Goal: Task Accomplishment & Management: Manage account settings

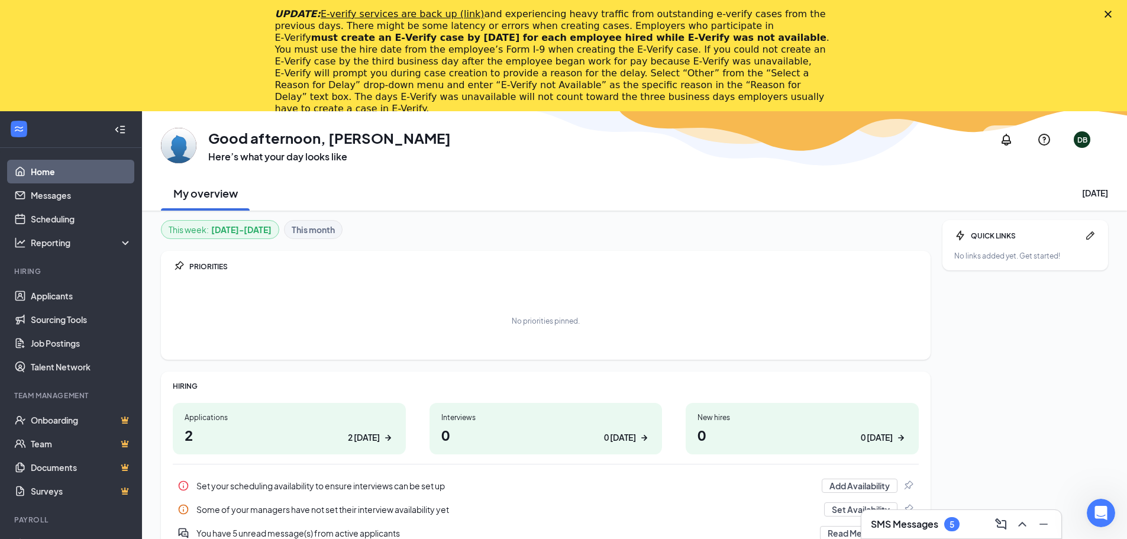
click at [1112, 15] on polygon "Close" at bounding box center [1108, 14] width 7 height 7
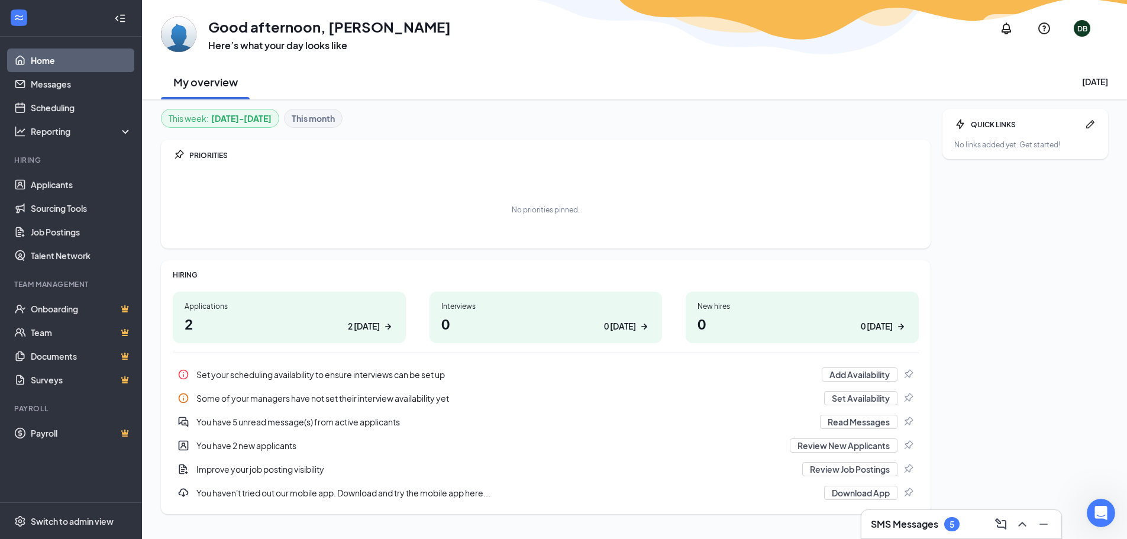
click at [940, 526] on div "SMS Messages 5" at bounding box center [915, 524] width 89 height 14
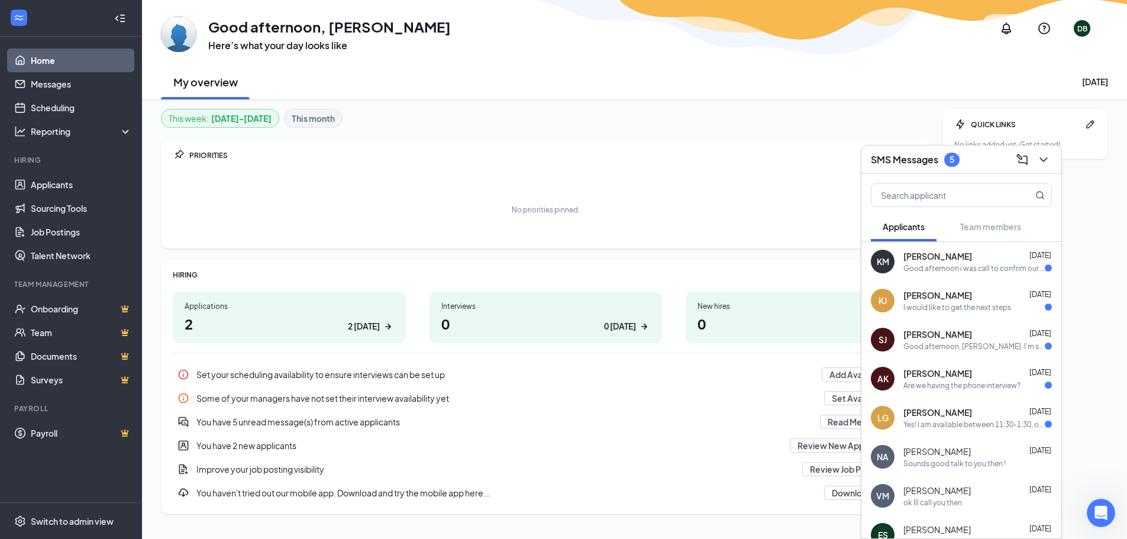
click at [919, 270] on div "Good afternoon i was call to confrim our interview [DATE]?" at bounding box center [974, 268] width 141 height 10
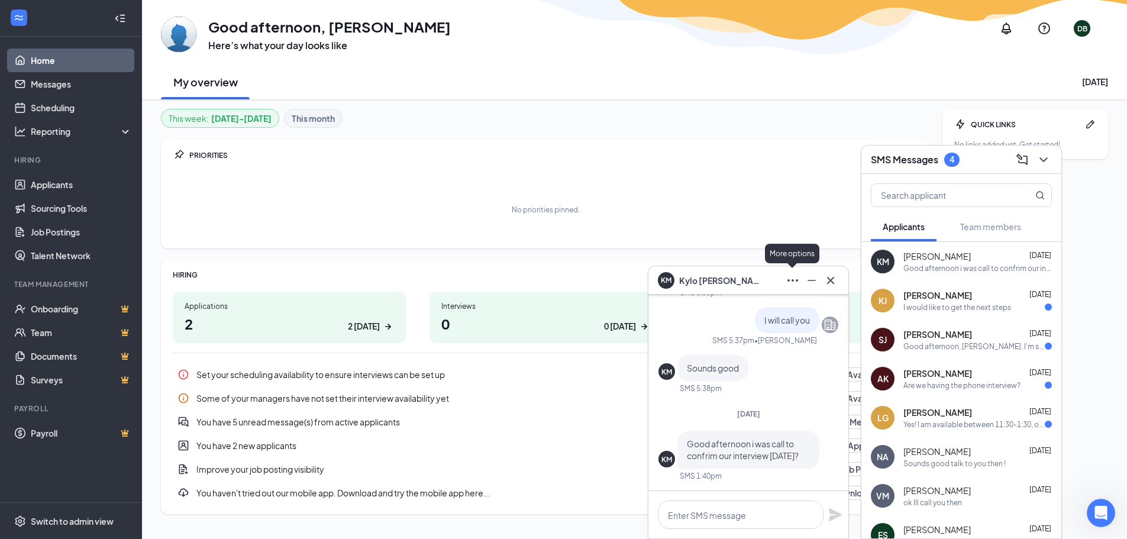
click at [794, 280] on icon "Ellipses" at bounding box center [793, 280] width 14 height 14
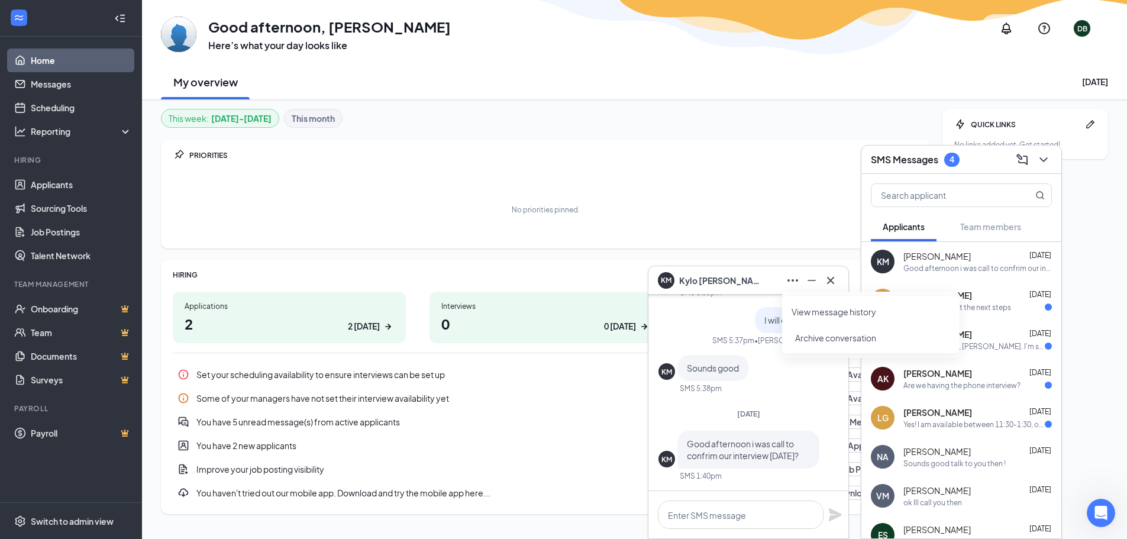
click at [802, 314] on link "View message history" at bounding box center [871, 312] width 159 height 12
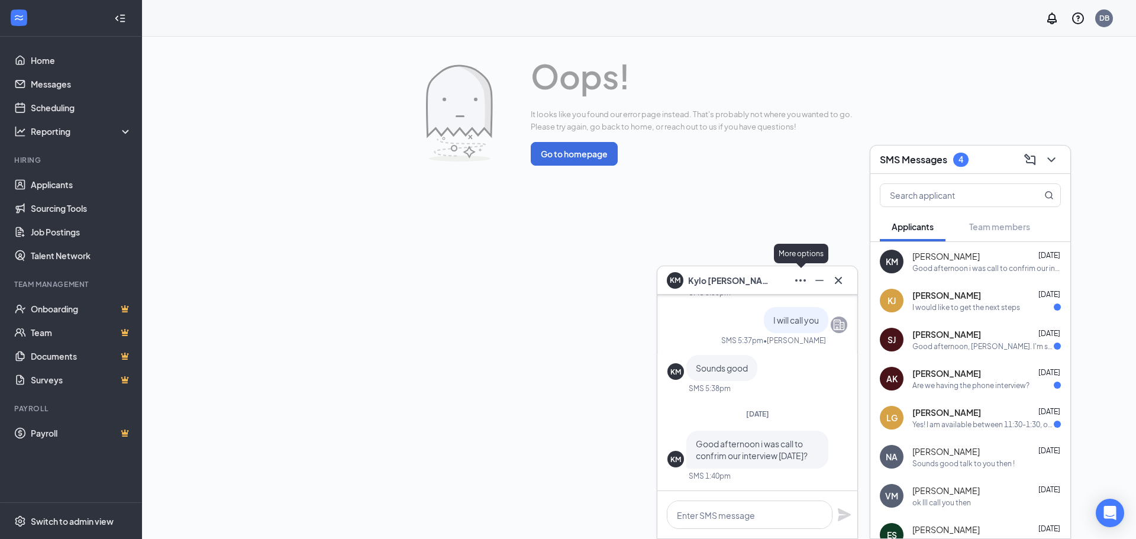
click at [801, 281] on icon "Ellipses" at bounding box center [800, 280] width 11 height 2
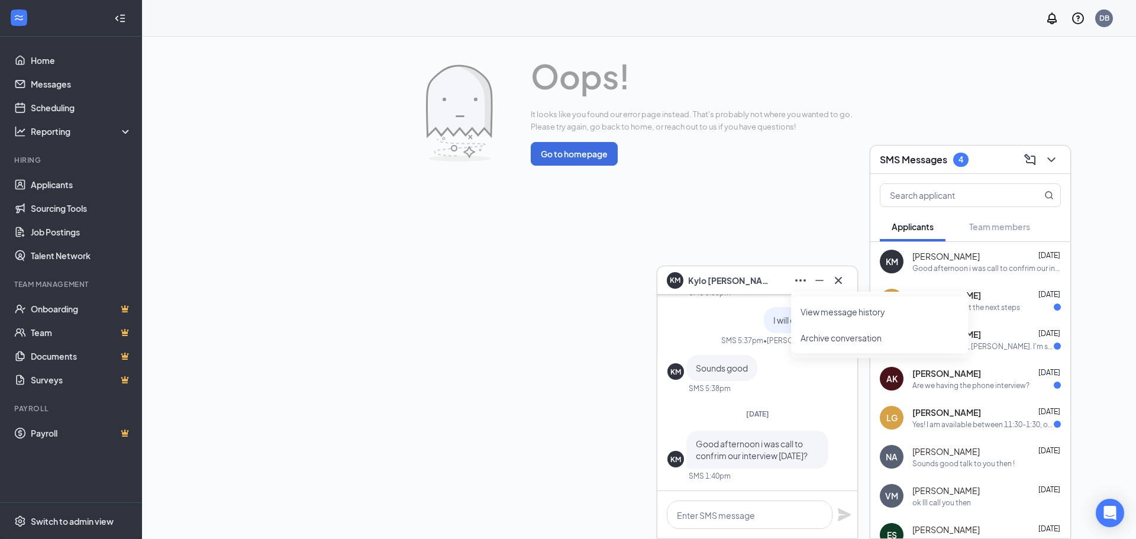
click at [831, 312] on link "View message history" at bounding box center [880, 312] width 159 height 12
click at [929, 255] on span "[PERSON_NAME]" at bounding box center [946, 256] width 67 height 12
click at [836, 276] on icon "Cross" at bounding box center [838, 280] width 14 height 14
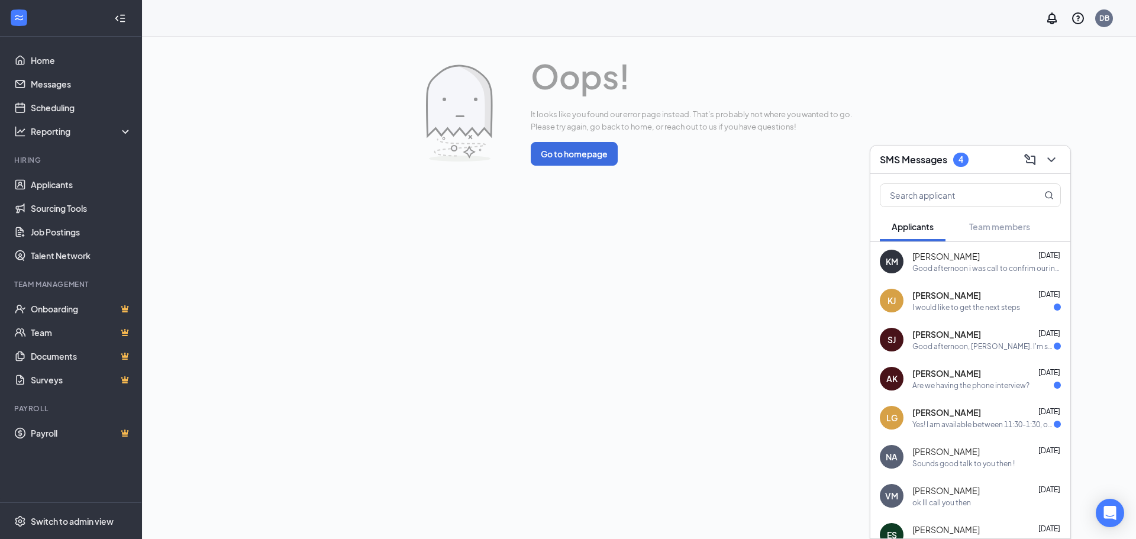
click at [927, 260] on span "[PERSON_NAME]" at bounding box center [946, 256] width 67 height 12
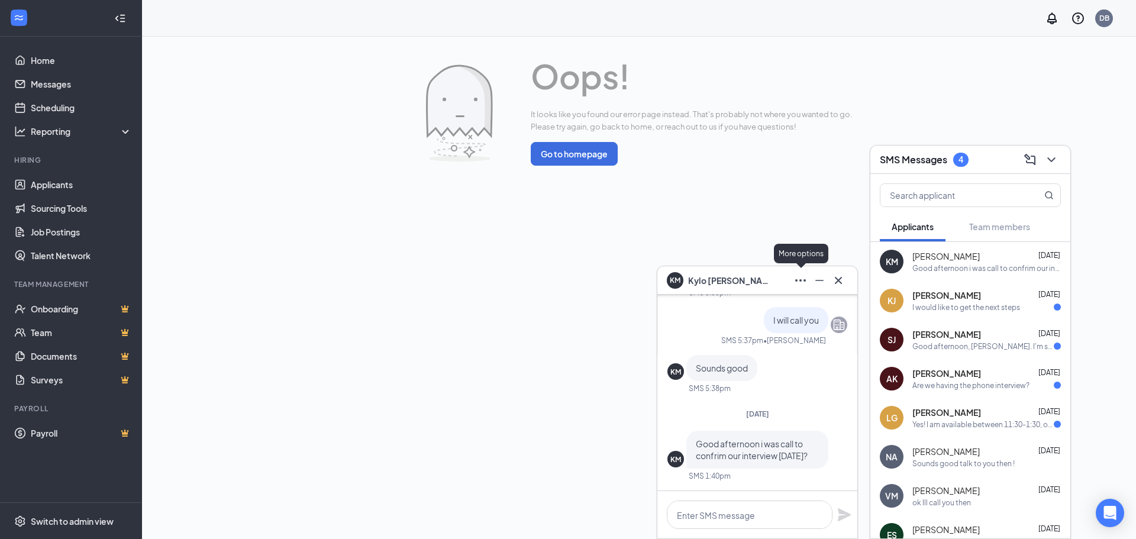
click at [795, 281] on icon "Ellipses" at bounding box center [801, 280] width 14 height 14
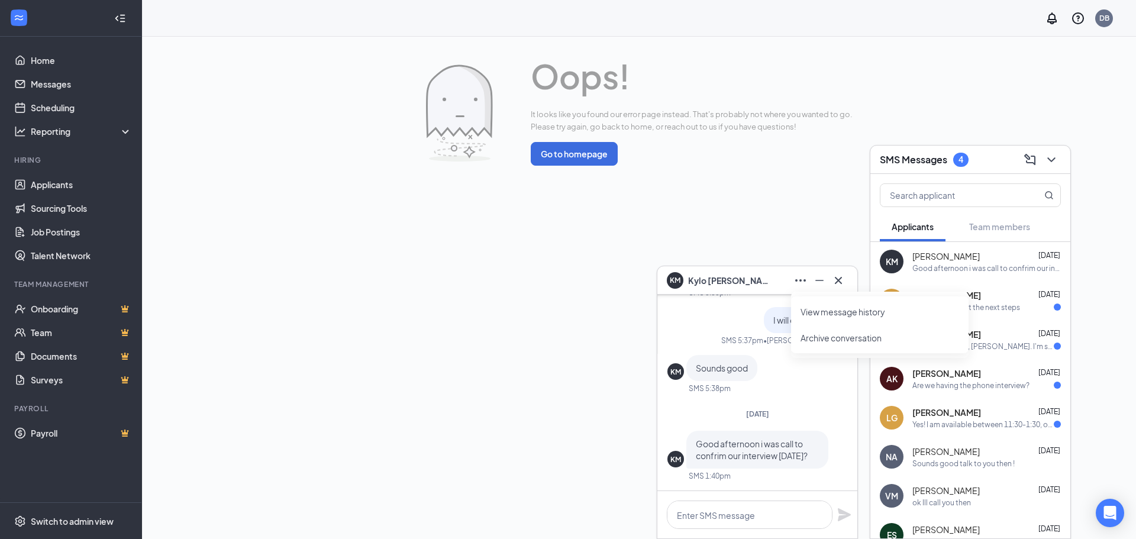
click at [808, 314] on link "View message history" at bounding box center [880, 312] width 159 height 12
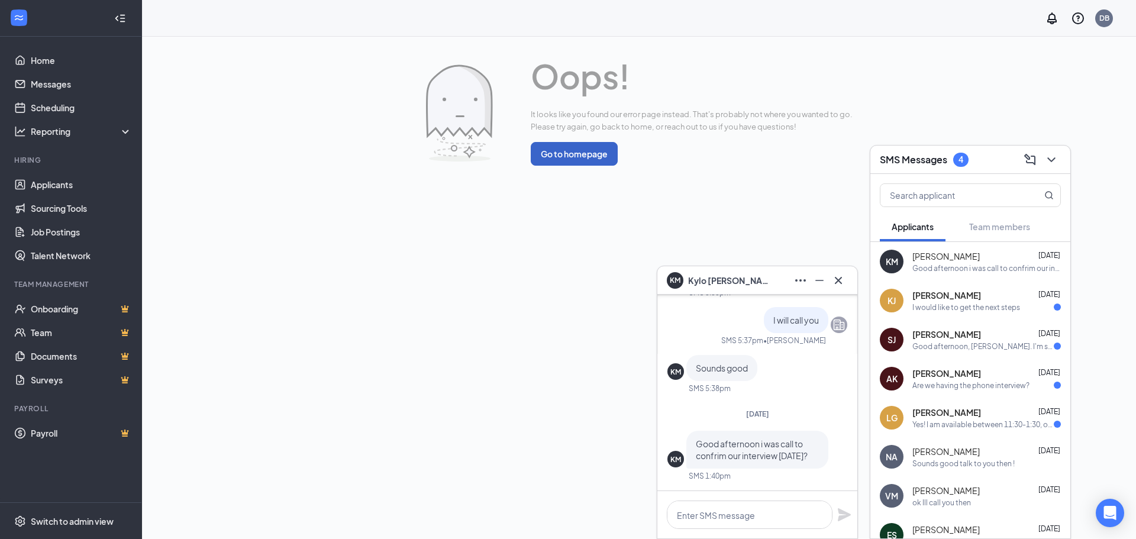
click at [591, 151] on button "Go to homepage" at bounding box center [574, 154] width 87 height 24
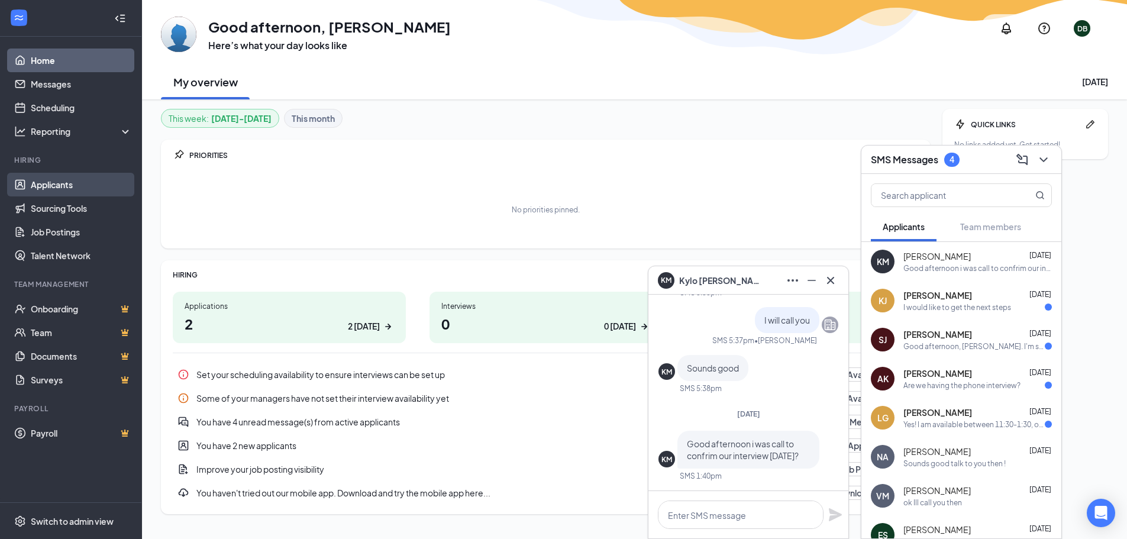
click at [50, 189] on link "Applicants" at bounding box center [81, 185] width 101 height 24
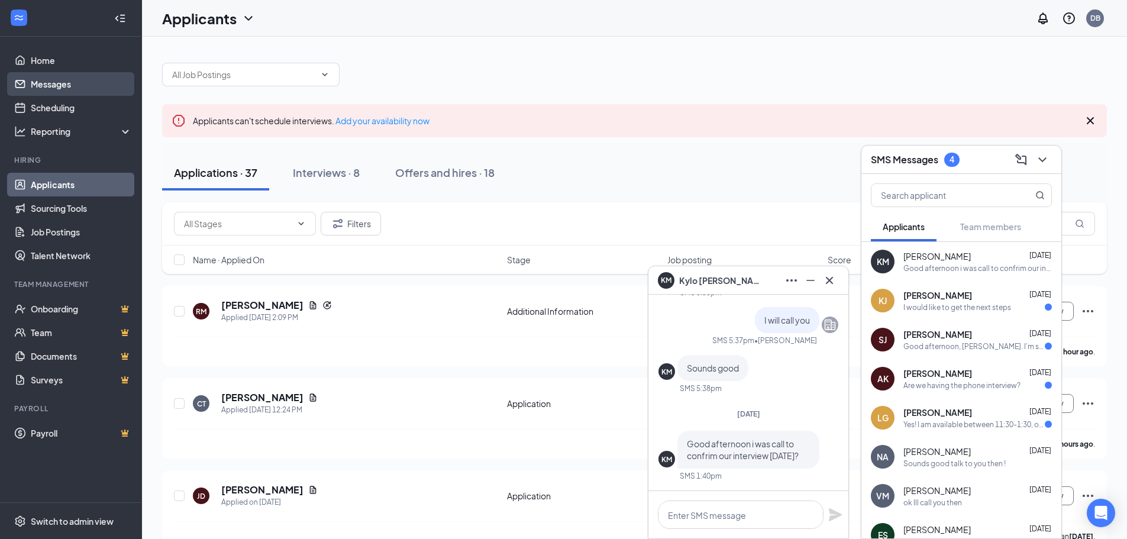
click at [54, 82] on link "Messages" at bounding box center [81, 84] width 101 height 24
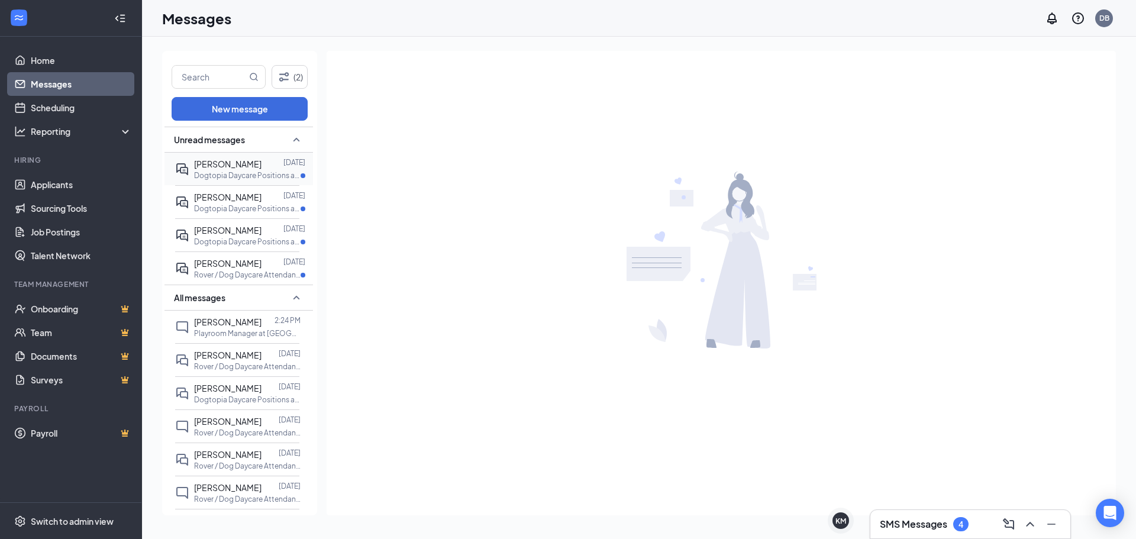
click at [217, 169] on div "[PERSON_NAME]" at bounding box center [227, 163] width 67 height 13
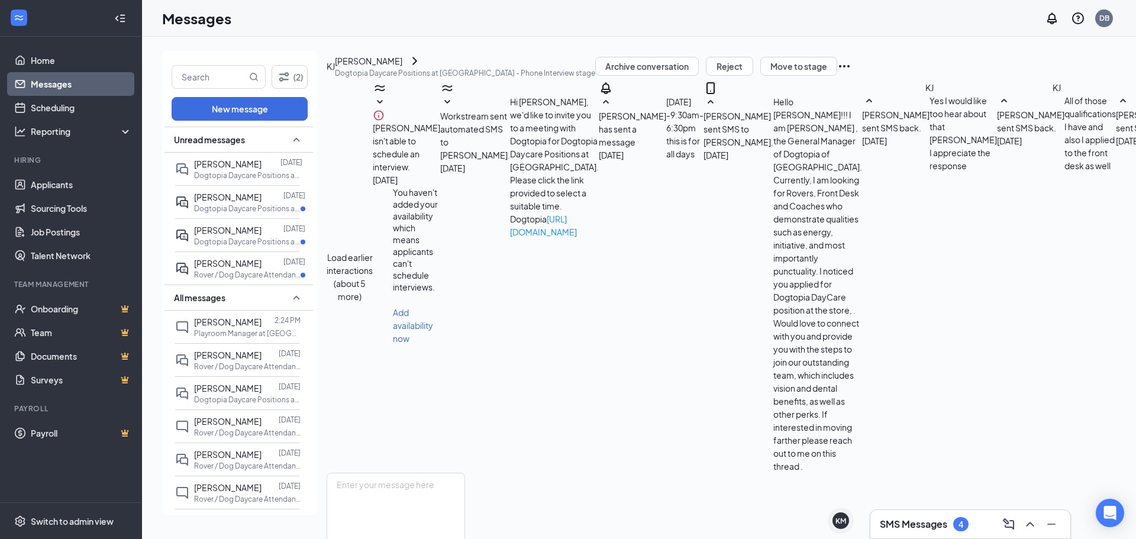
scroll to position [426, 0]
drag, startPoint x: 299, startPoint y: 164, endPoint x: 299, endPoint y: 151, distance: 12.4
click at [299, 151] on body "Home Messages Scheduling Reporting Hiring Applicants Sourcing Tools Job Posting…" at bounding box center [568, 269] width 1136 height 539
click at [297, 149] on div "October 10, 2025 1:25 PM" at bounding box center [269, 140] width 56 height 18
click at [264, 367] on p "Rover / Dog Daycare Attendant at Bethesda" at bounding box center [247, 367] width 107 height 10
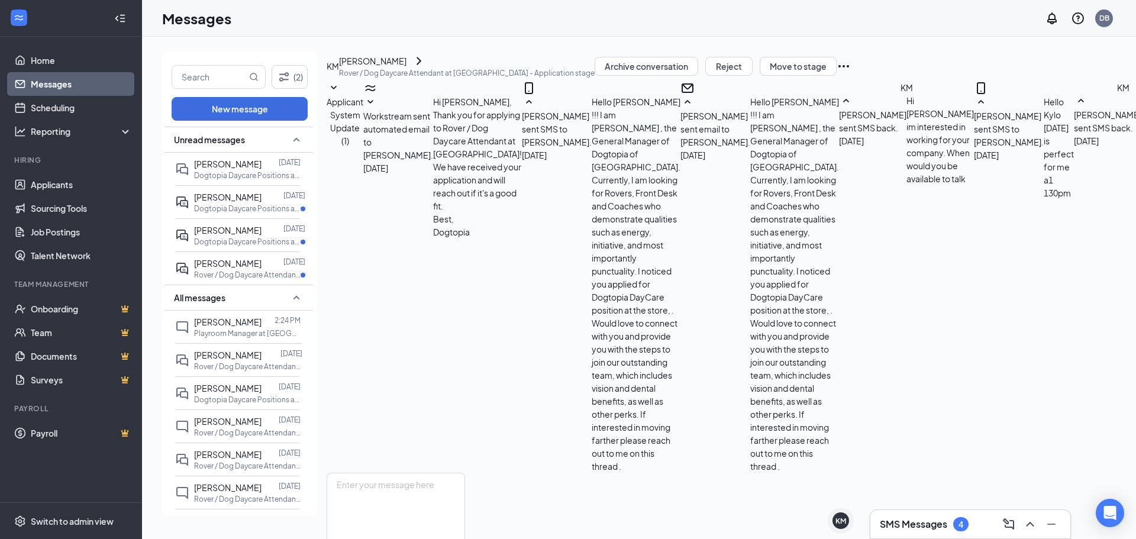
scroll to position [470, 0]
click at [849, 67] on icon "Ellipses" at bounding box center [844, 66] width 11 height 2
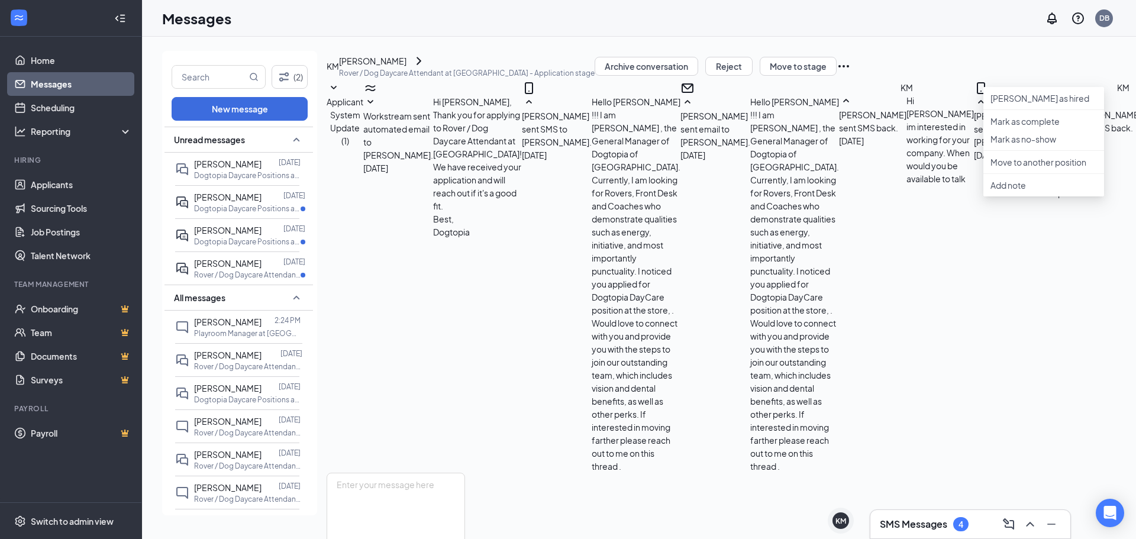
click at [426, 68] on icon "ChevronRight" at bounding box center [419, 61] width 14 height 14
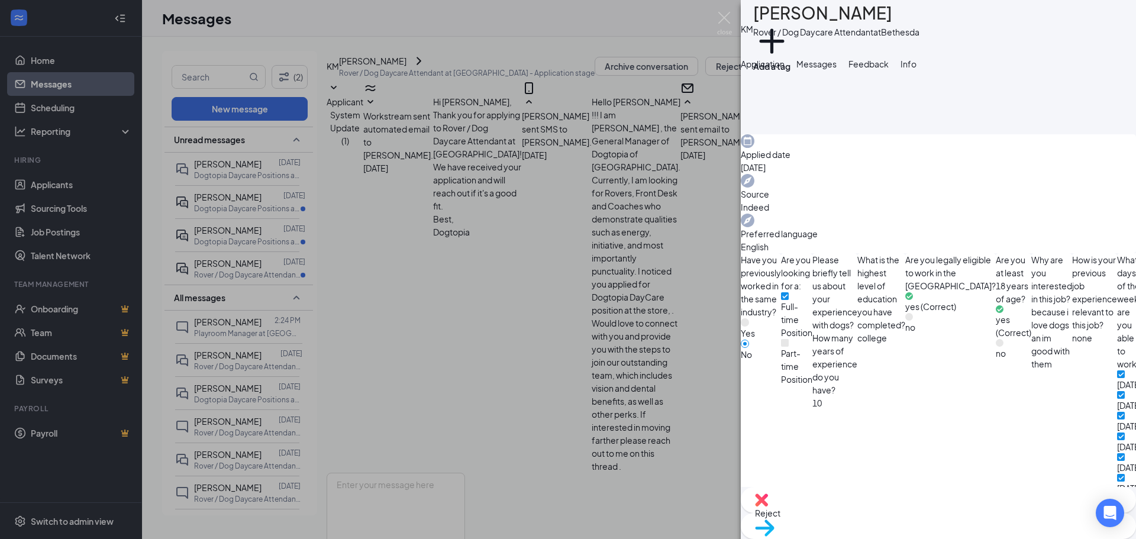
scroll to position [318, 0]
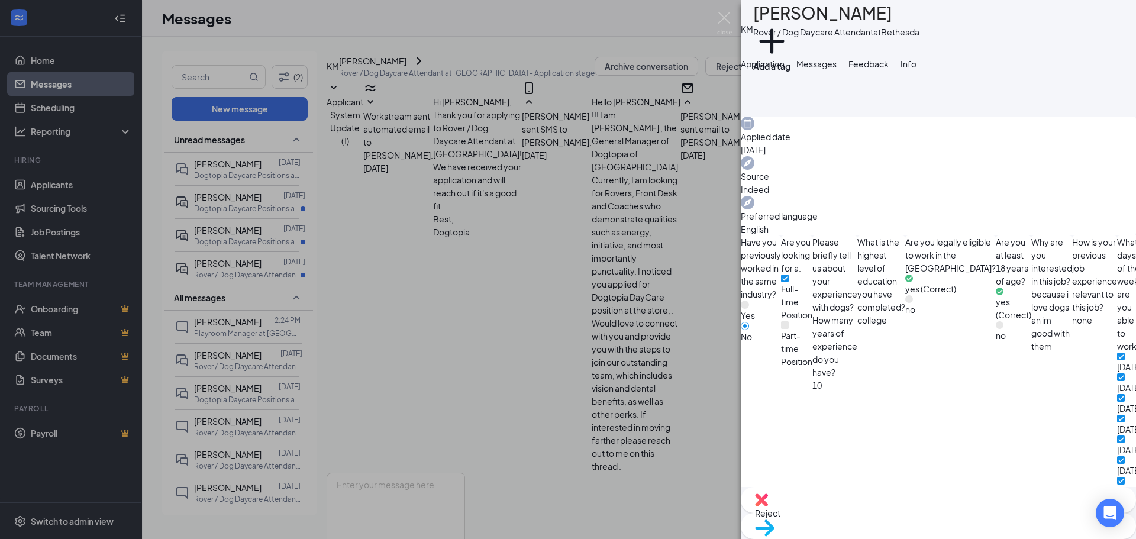
click at [837, 70] on button "Messages" at bounding box center [817, 63] width 40 height 13
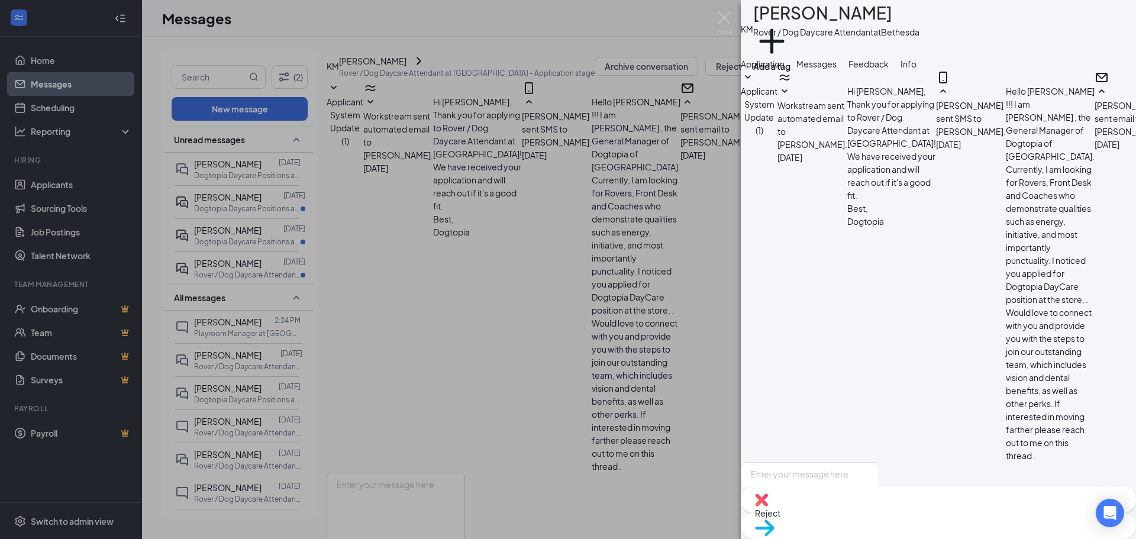
scroll to position [673, 0]
click at [917, 69] on span "Info" at bounding box center [909, 64] width 16 height 11
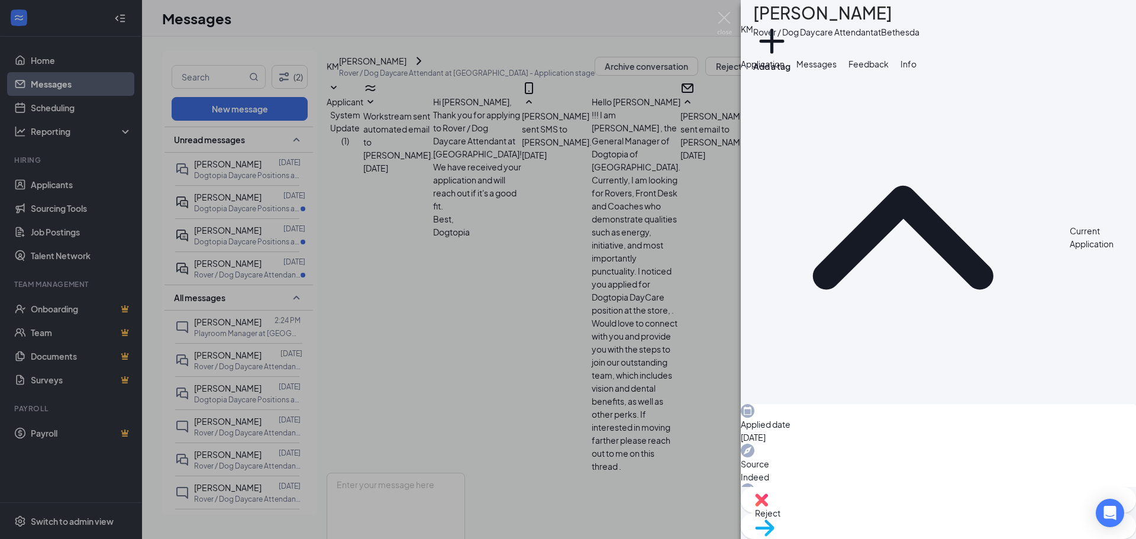
drag, startPoint x: 785, startPoint y: 94, endPoint x: 789, endPoint y: 99, distance: 6.7
click at [785, 69] on span "Application" at bounding box center [763, 64] width 44 height 11
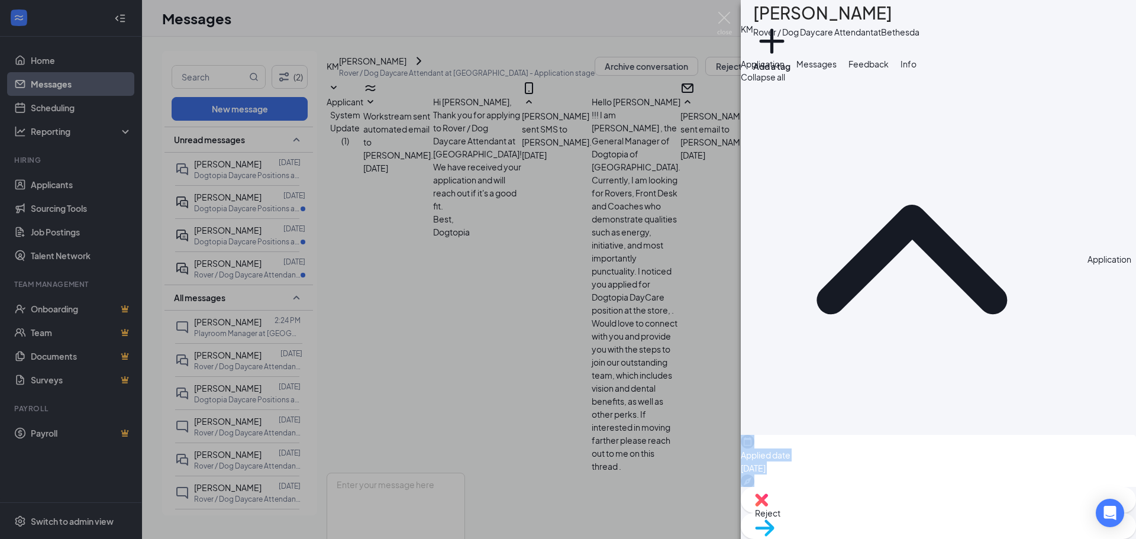
drag, startPoint x: 1127, startPoint y: 153, endPoint x: 1118, endPoint y: 174, distance: 22.9
click at [1118, 174] on div "Collapse all Application Applied date Oct 6 Source Indeed Preferred language En…" at bounding box center [938, 278] width 395 height 417
click at [724, 17] on img at bounding box center [724, 23] width 15 height 23
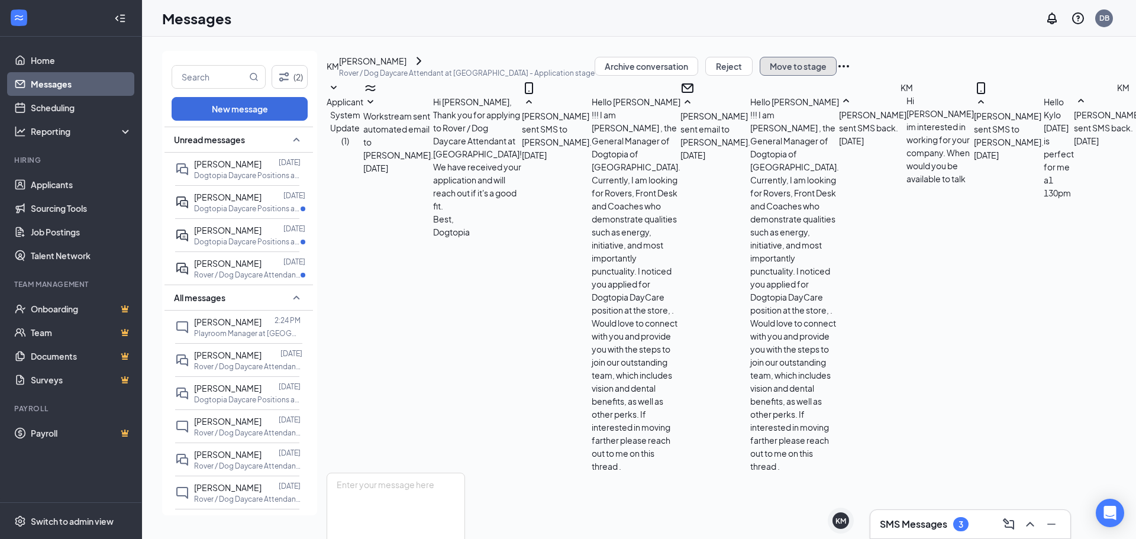
click at [837, 76] on button "Move to stage" at bounding box center [798, 66] width 77 height 19
click at [851, 73] on icon "Ellipses" at bounding box center [844, 66] width 14 height 14
click at [426, 68] on icon "ChevronRight" at bounding box center [419, 61] width 14 height 14
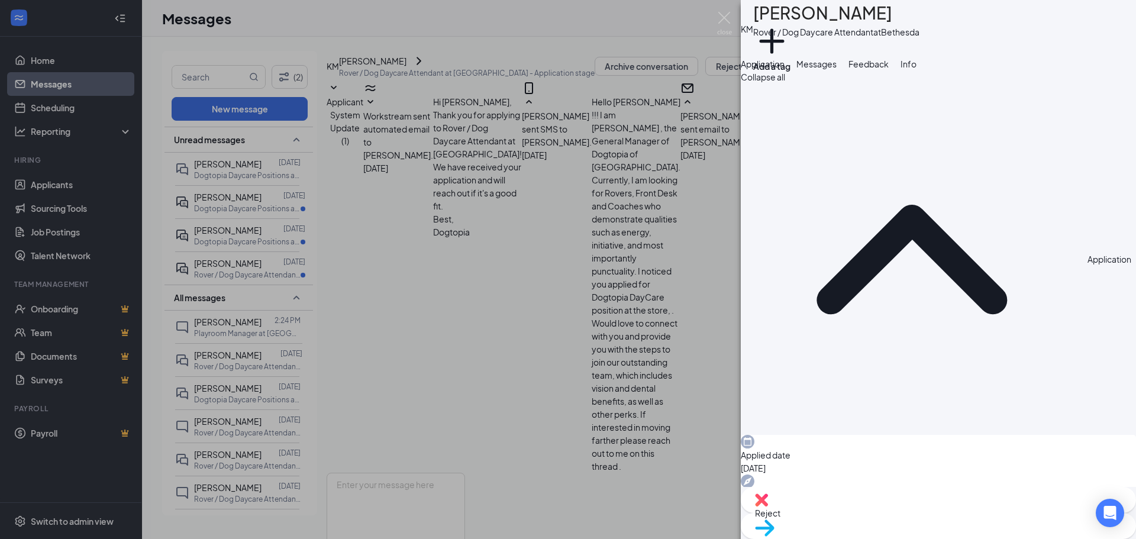
click at [917, 69] on span "Info" at bounding box center [909, 64] width 16 height 11
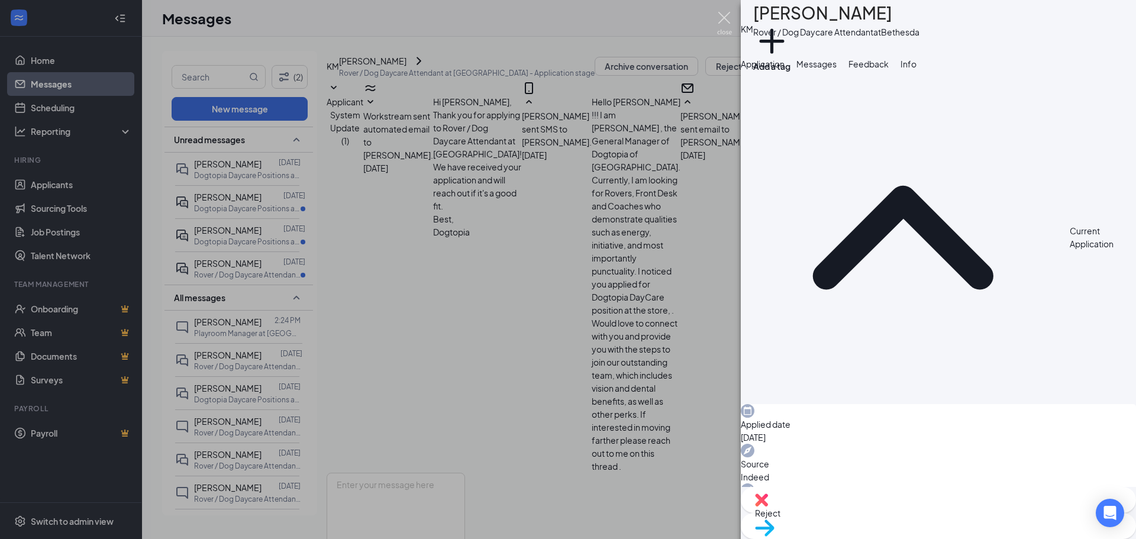
click at [730, 14] on img at bounding box center [724, 23] width 15 height 23
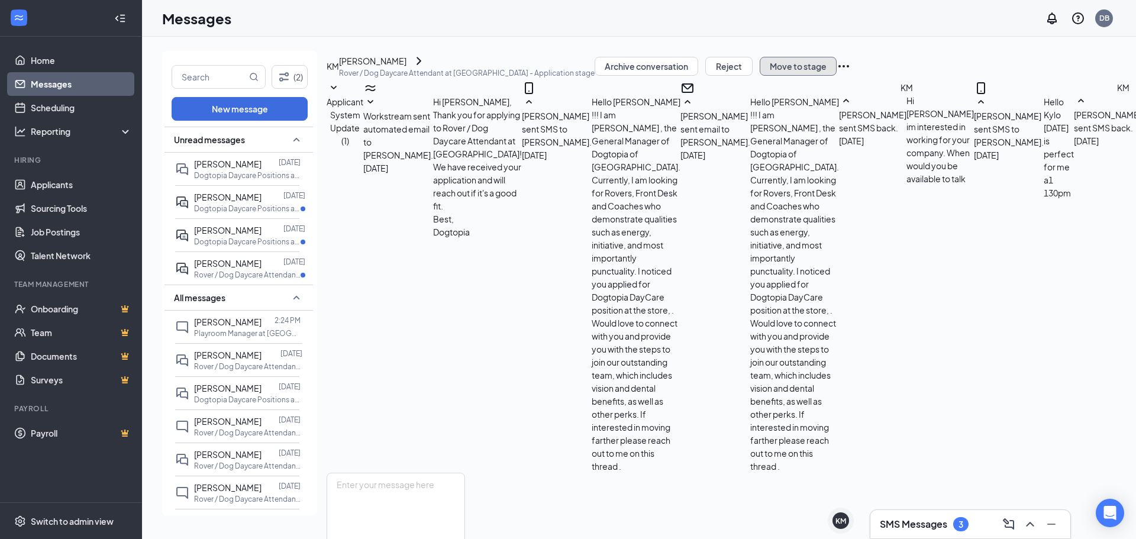
click at [837, 75] on button "Move to stage" at bounding box center [798, 66] width 77 height 19
type input "Phone Interview (next stage)"
type input "Oct 15, 2025"
click at [0, 539] on icon "Cross" at bounding box center [0, 549] width 0 height 0
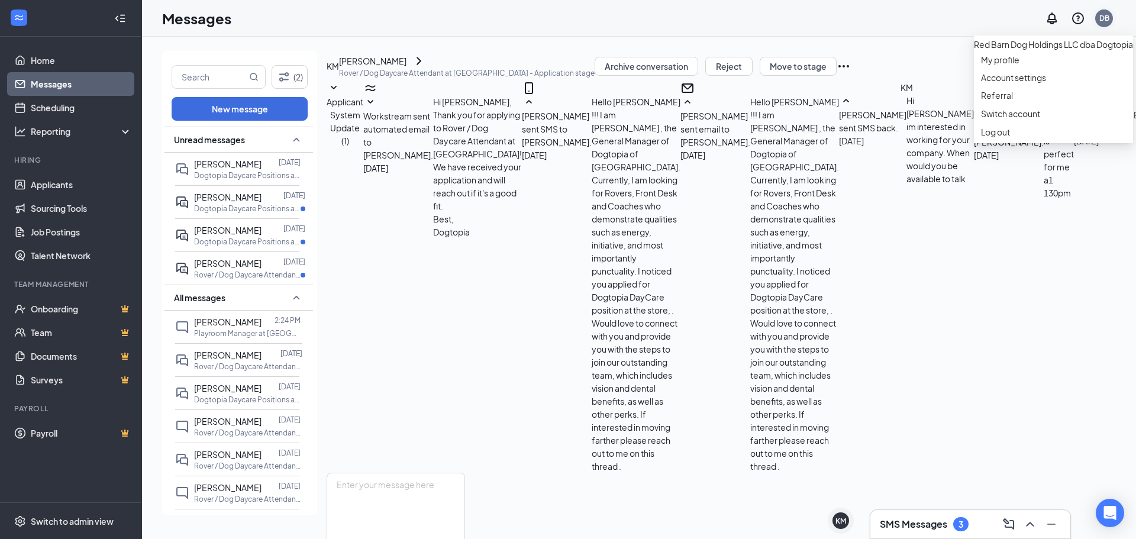
drag, startPoint x: 1109, startPoint y: 14, endPoint x: 1103, endPoint y: 18, distance: 6.9
click at [1103, 18] on div "DB" at bounding box center [1105, 18] width 10 height 10
click at [1105, 16] on div "DB" at bounding box center [1105, 18] width 10 height 10
click at [1005, 119] on link "Switch account" at bounding box center [1010, 113] width 59 height 11
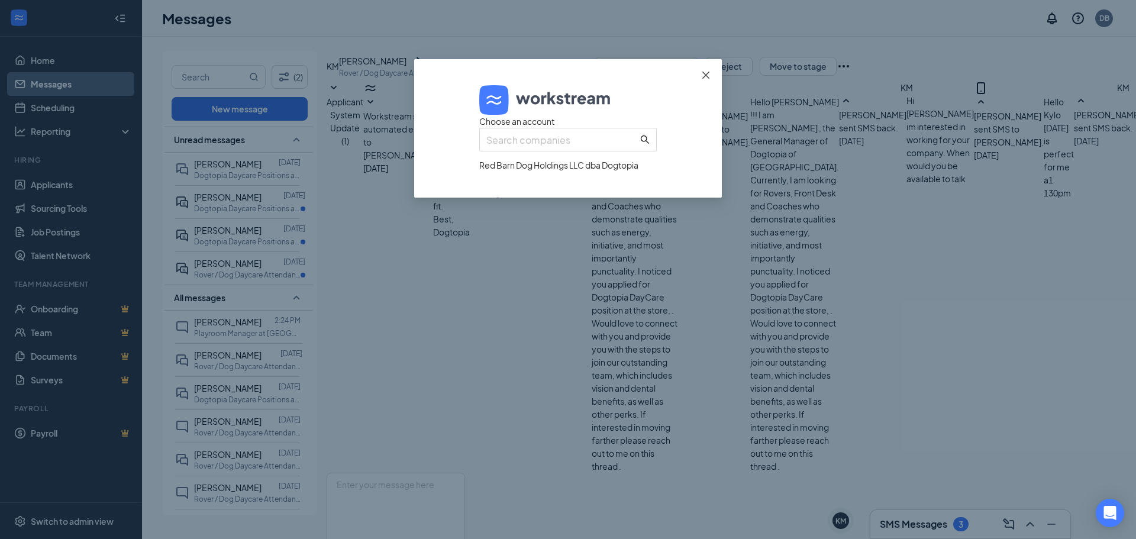
click at [706, 72] on icon "close" at bounding box center [705, 74] width 9 height 9
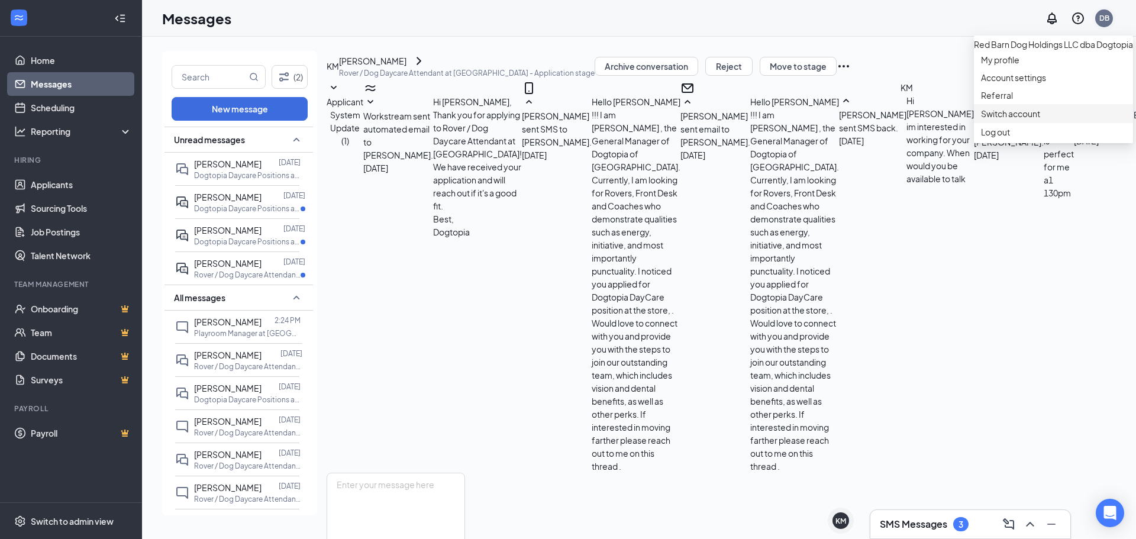
click at [1097, 18] on div "DB" at bounding box center [1104, 18] width 18 height 18
click at [994, 138] on div "Log out" at bounding box center [1053, 132] width 145 height 12
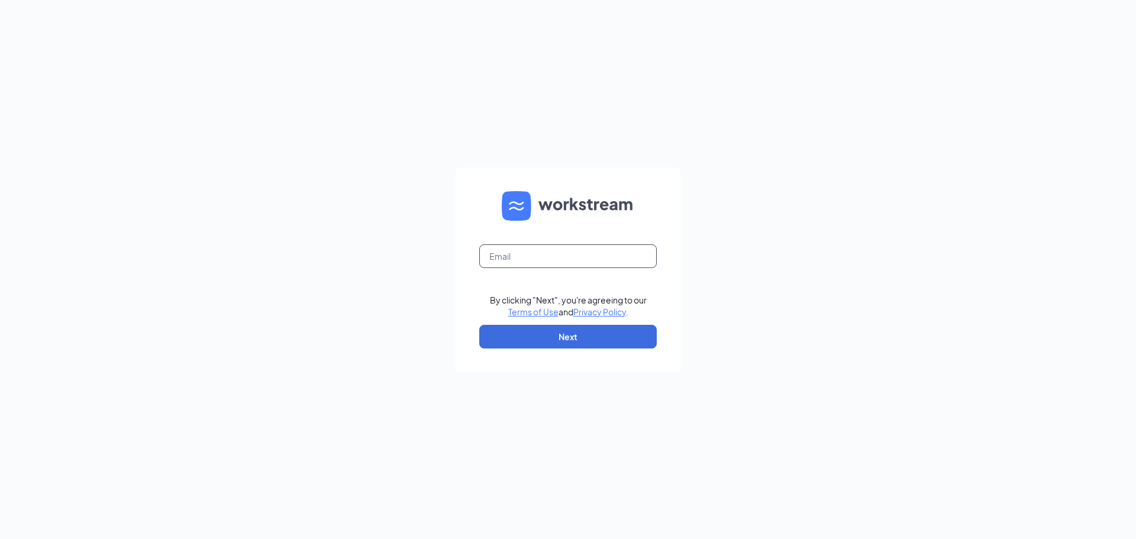
click at [628, 254] on input "text" at bounding box center [568, 256] width 178 height 24
type input "tisha.king@dogtopia.com"
click at [579, 335] on button "Next" at bounding box center [568, 337] width 178 height 24
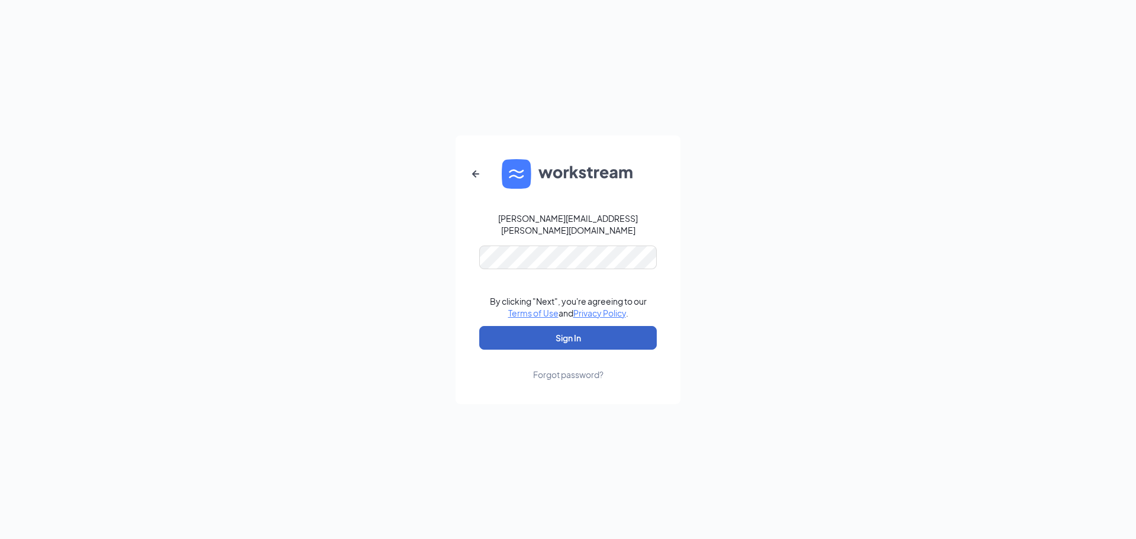
click at [479, 326] on button "Sign In" at bounding box center [568, 338] width 178 height 24
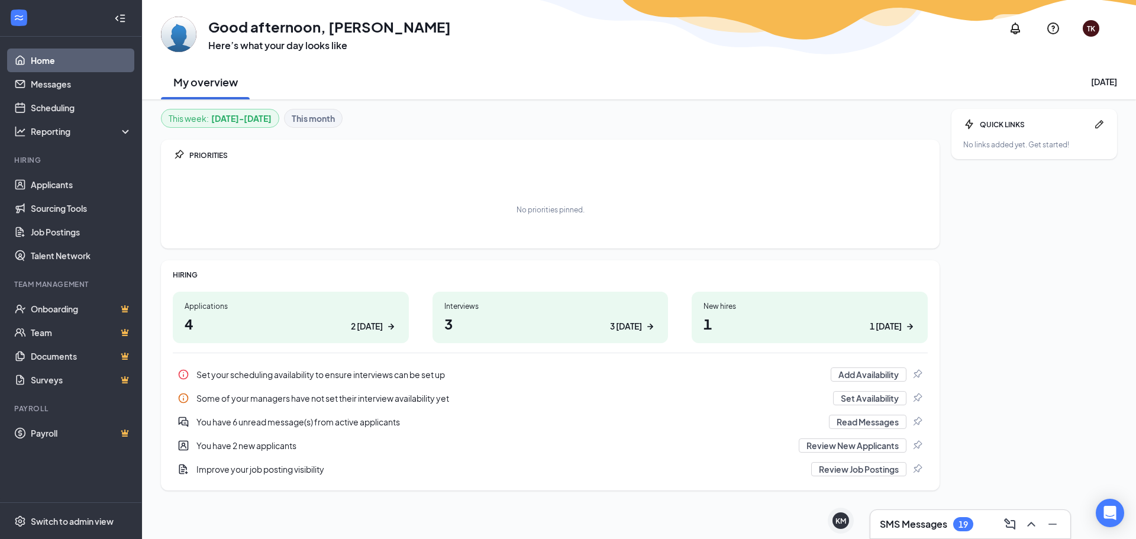
click at [927, 516] on div "SMS Messages 19" at bounding box center [970, 524] width 181 height 19
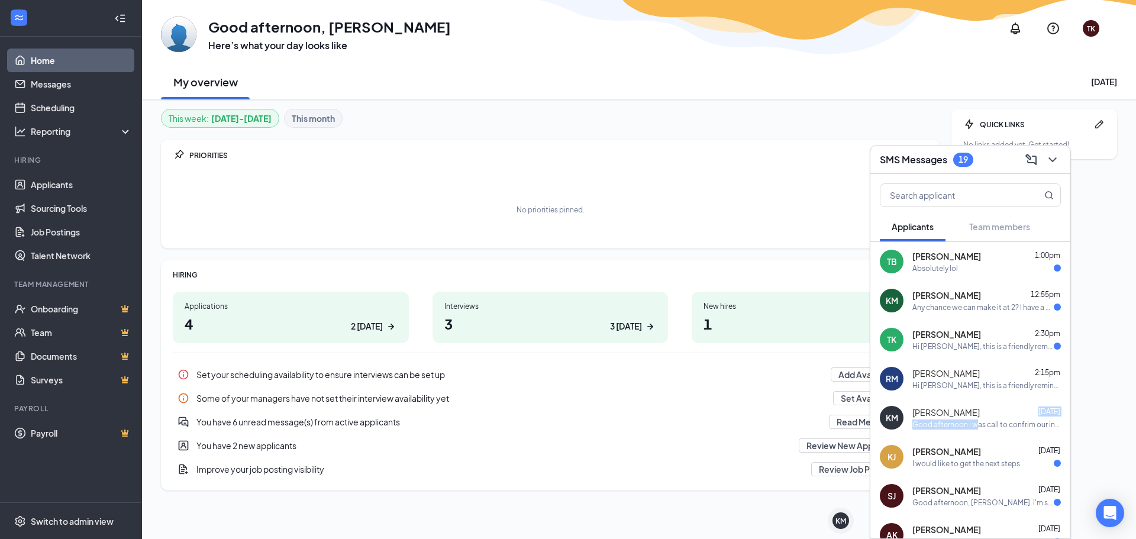
click at [975, 419] on div "[PERSON_NAME] [DATE] Good afternoon i was call to confrim our interview [DATE]?" at bounding box center [987, 418] width 149 height 23
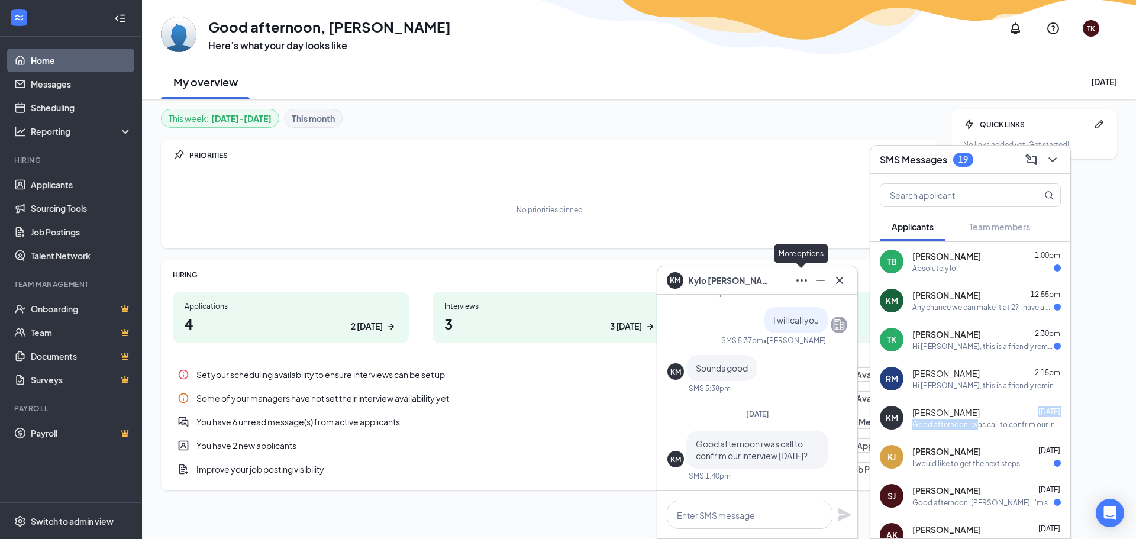
click at [794, 279] on button at bounding box center [800, 280] width 19 height 19
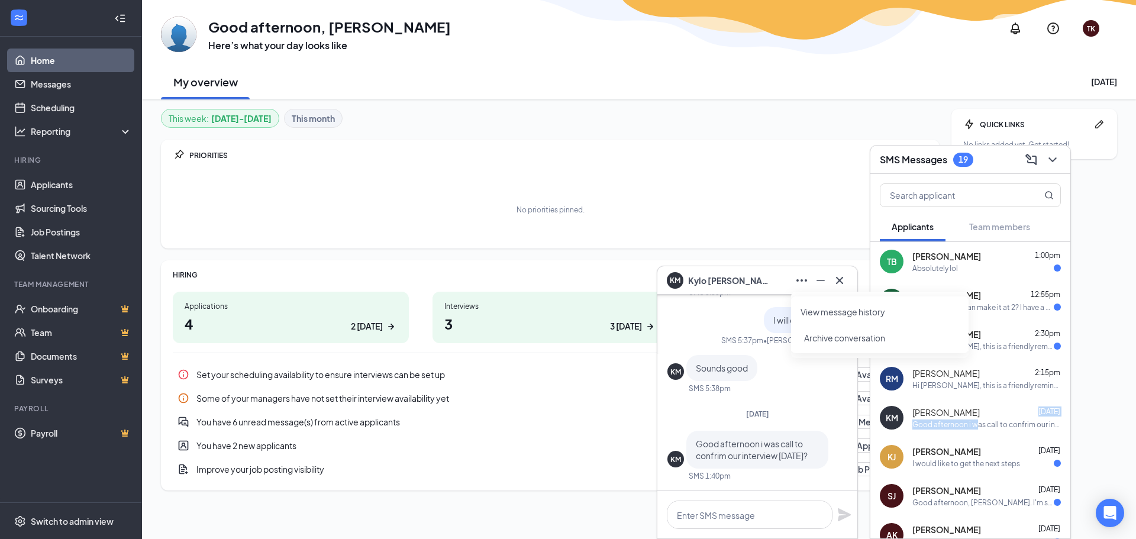
click at [813, 312] on link "View message history" at bounding box center [880, 312] width 159 height 12
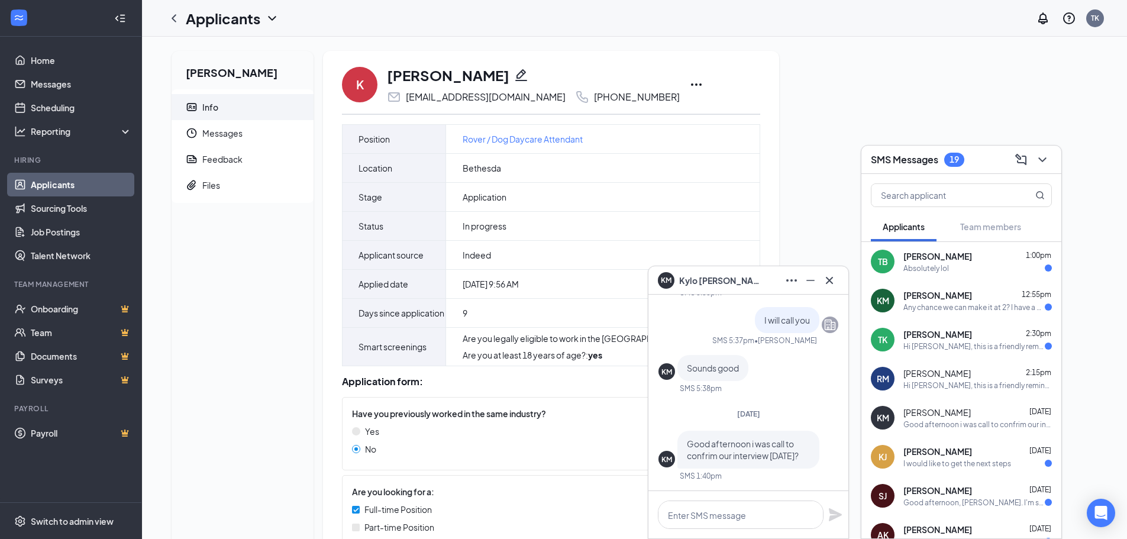
click at [689, 83] on icon "Ellipses" at bounding box center [696, 85] width 14 height 14
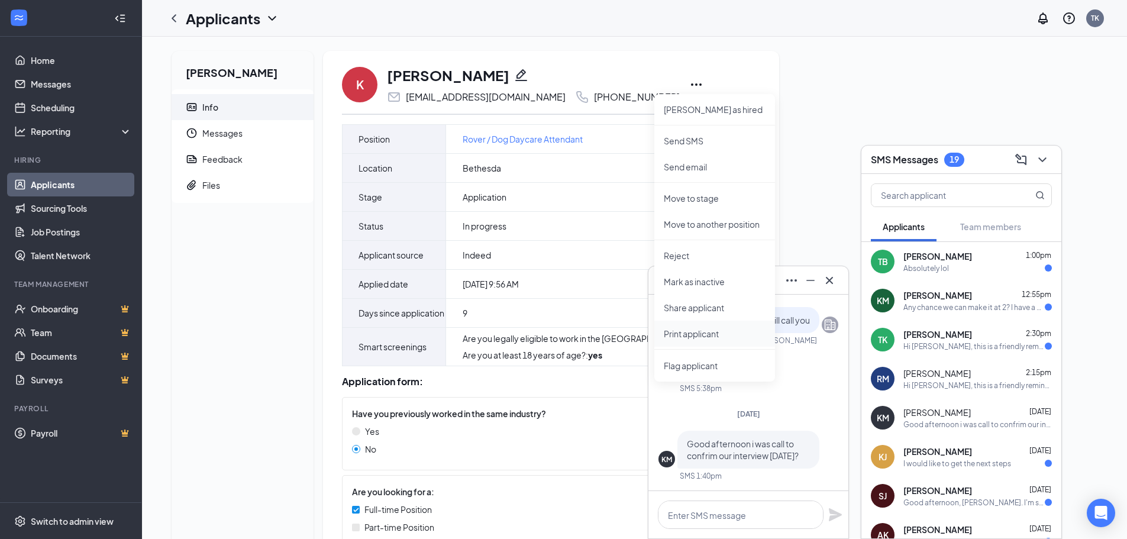
click at [693, 327] on li "Print applicant" at bounding box center [715, 334] width 121 height 26
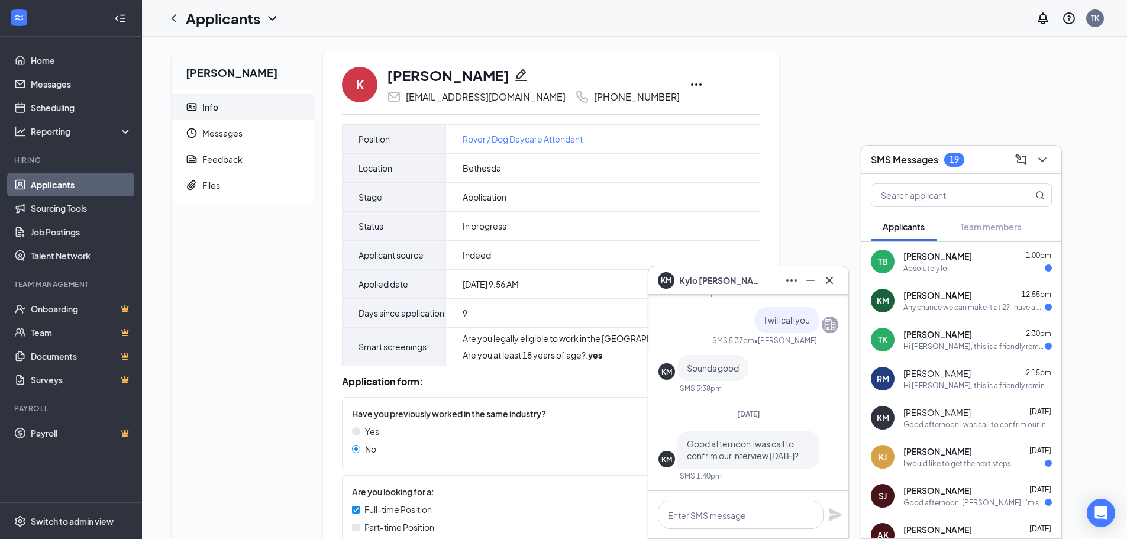
click at [943, 265] on div "Absolutely lol" at bounding box center [927, 268] width 46 height 10
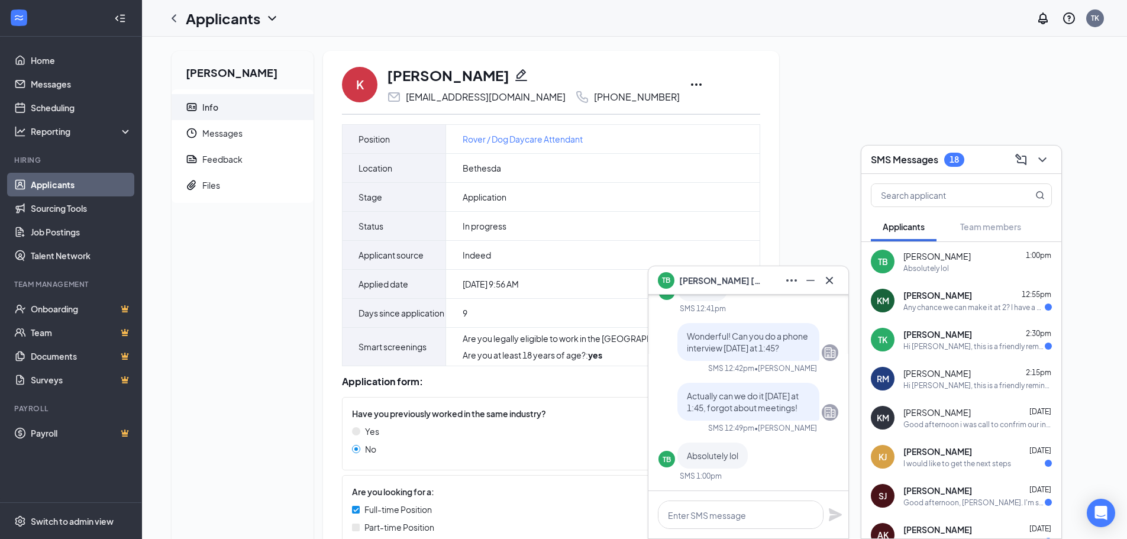
click at [956, 337] on div "Tara Kudrick 2:30pm" at bounding box center [978, 334] width 149 height 12
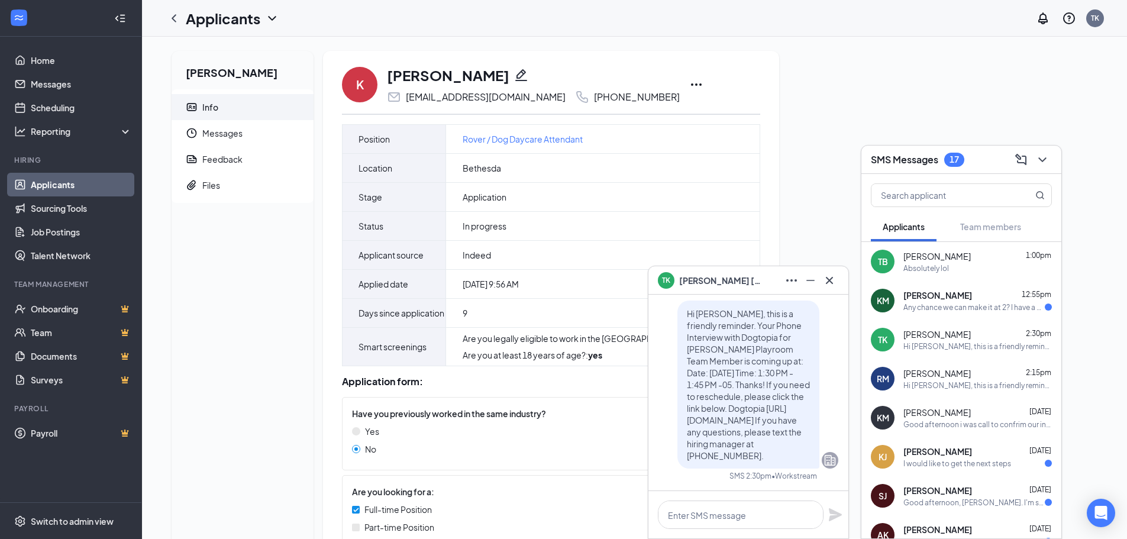
click at [954, 463] on div "I would like to get the next steps" at bounding box center [958, 464] width 108 height 10
